Goal: Task Accomplishment & Management: Use online tool/utility

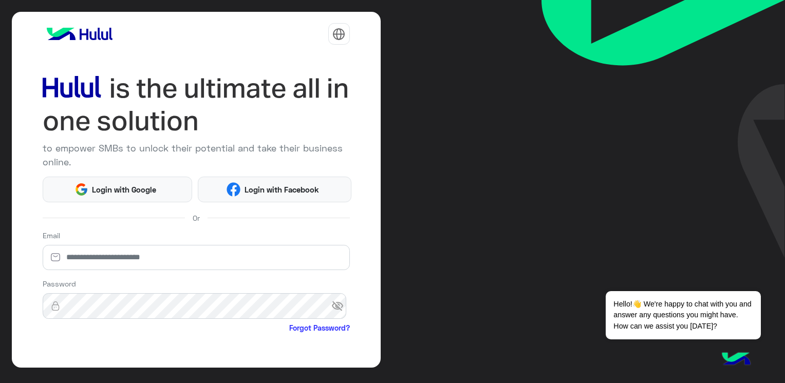
scroll to position [80, 0]
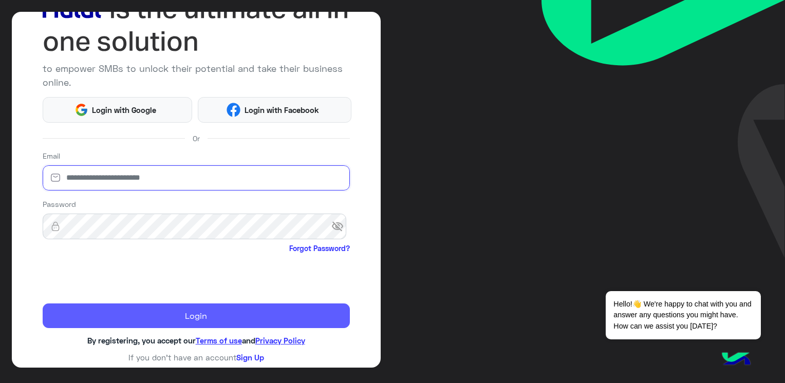
type input "**********"
click at [210, 311] on button "Login" at bounding box center [196, 316] width 307 height 25
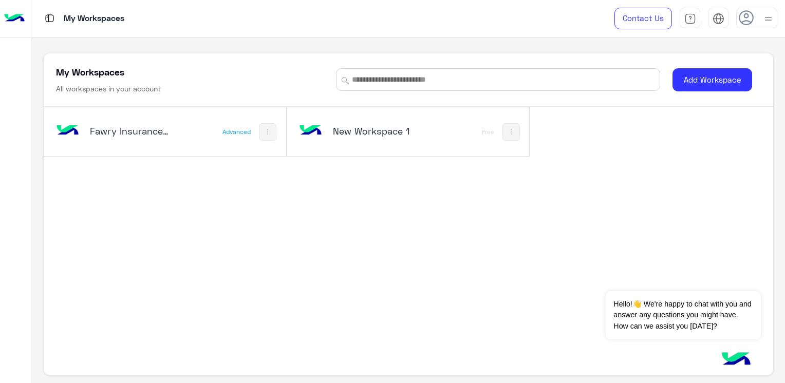
click at [156, 126] on h5 "Fawry Insurance Brokerage`s" at bounding box center [130, 131] width 80 height 12
